Goal: Participate in discussion

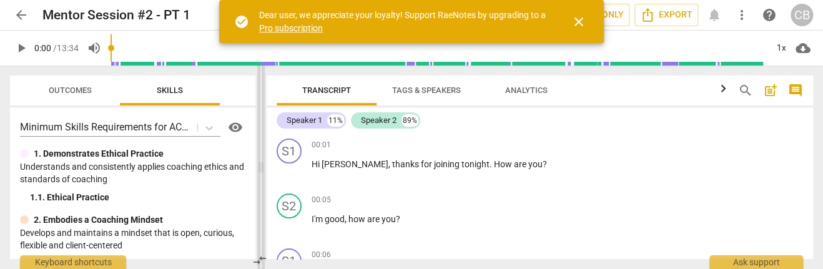
drag, startPoint x: 411, startPoint y: 166, endPoint x: 260, endPoint y: 162, distance: 151.7
click at [260, 162] on span at bounding box center [260, 167] width 7 height 203
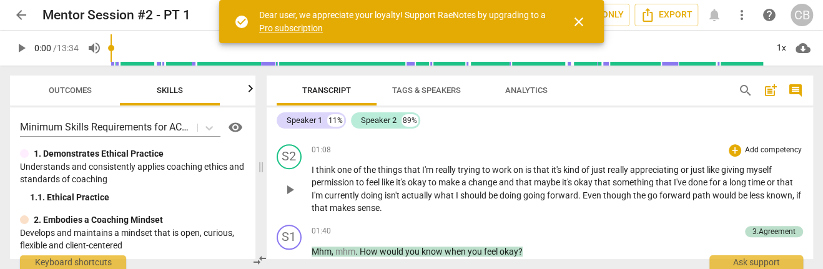
scroll to position [416, 0]
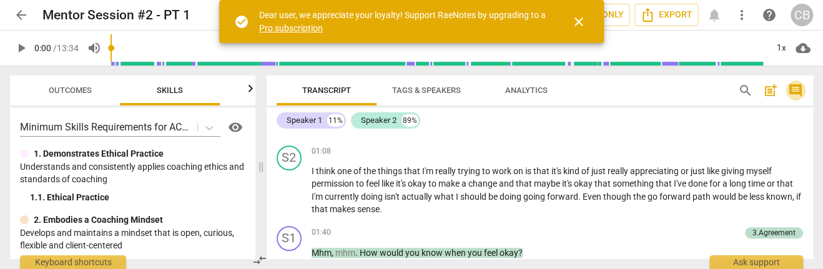
click at [801, 90] on span "comment" at bounding box center [795, 90] width 15 height 15
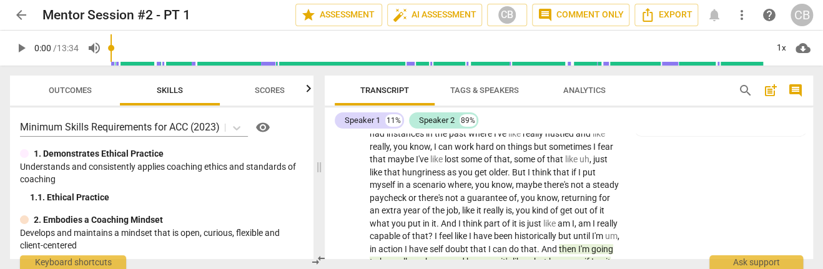
scroll to position [2300, 0]
click at [713, 127] on div "Note Cate Baio 18:33 09-22-2025" at bounding box center [720, 116] width 159 height 19
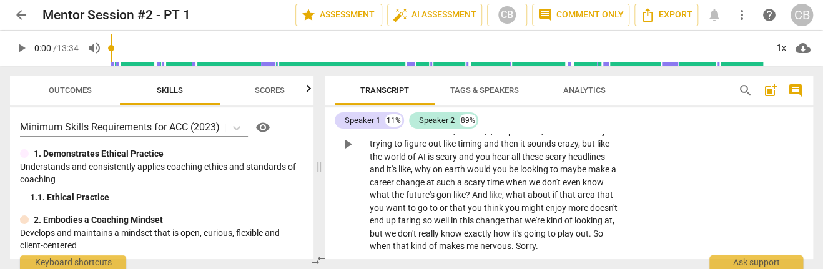
scroll to position [777, 0]
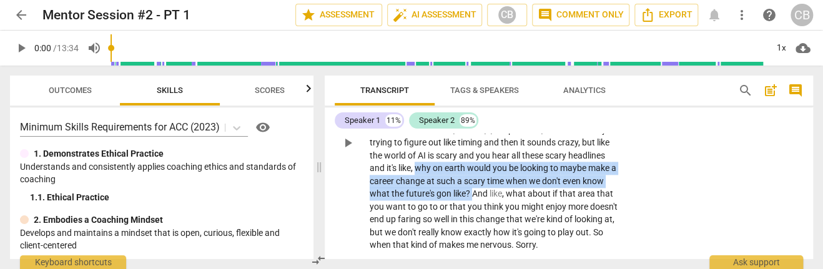
drag, startPoint x: 503, startPoint y: 167, endPoint x: 572, endPoint y: 192, distance: 73.6
click at [572, 192] on p "I feel like it's a process and I think it's just like , I think I really , I do…" at bounding box center [494, 143] width 250 height 218
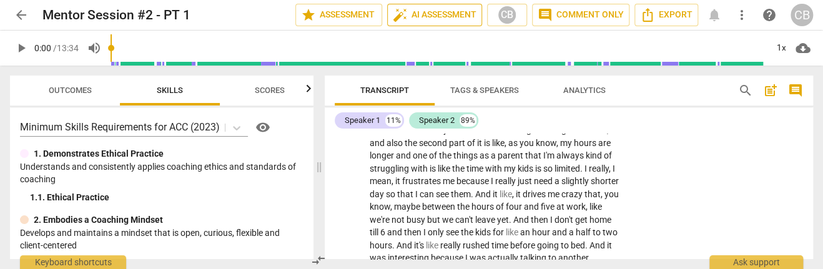
scroll to position [1166, 0]
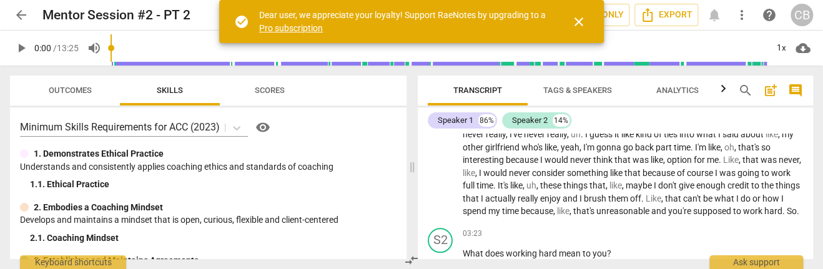
click at [794, 89] on span "comment" at bounding box center [795, 90] width 15 height 15
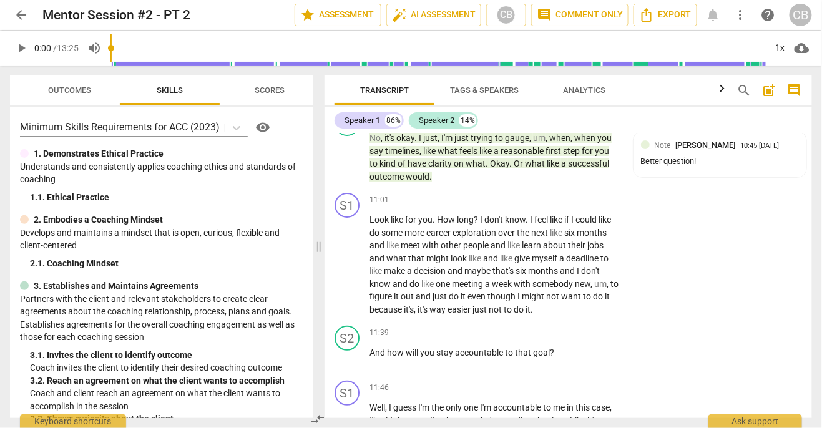
scroll to position [2817, 0]
